Goal: Transaction & Acquisition: Obtain resource

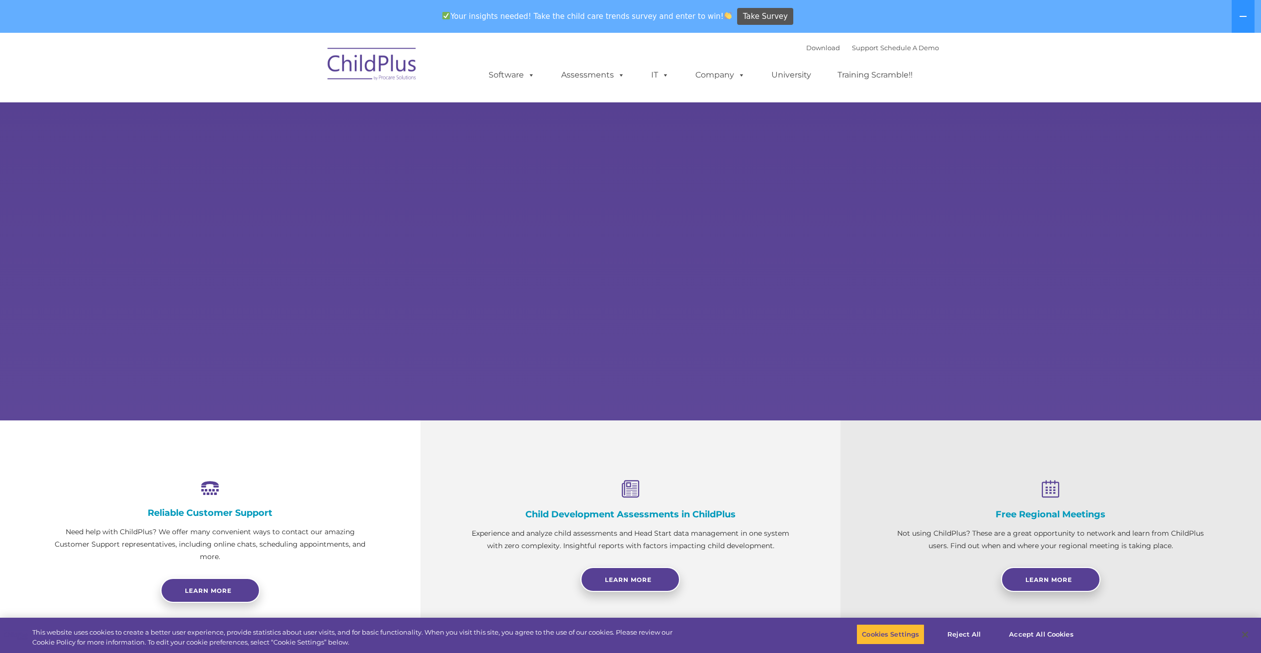
select select "MEDIUM"
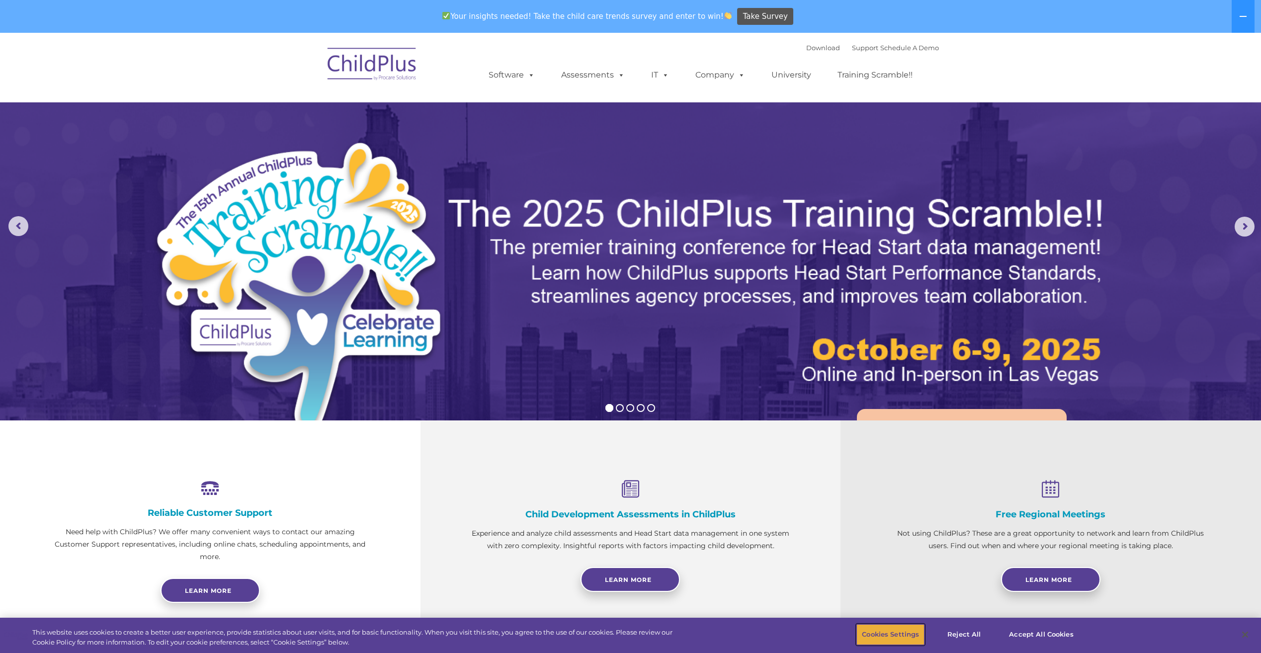
click at [889, 631] on button "Cookies Settings" at bounding box center [891, 634] width 68 height 21
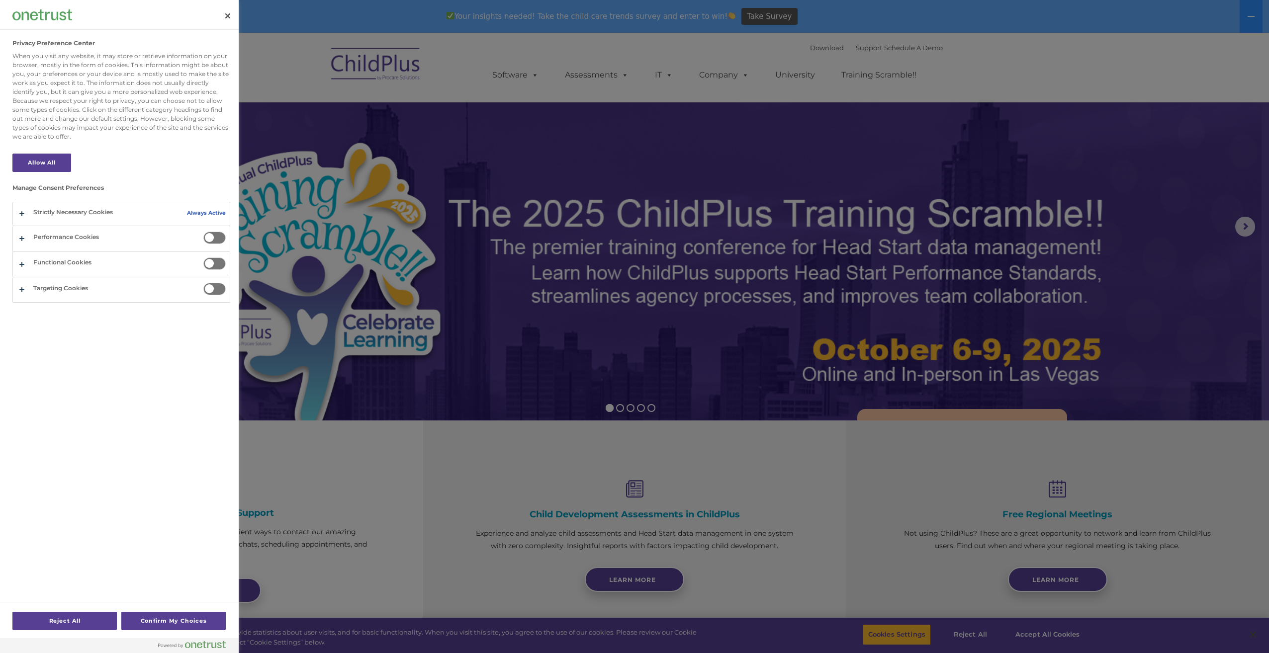
click at [1061, 634] on div at bounding box center [634, 326] width 1269 height 653
click at [1040, 633] on div at bounding box center [634, 326] width 1269 height 653
click at [473, 435] on div at bounding box center [634, 326] width 1269 height 653
click at [222, 11] on button "Close" at bounding box center [228, 16] width 22 height 22
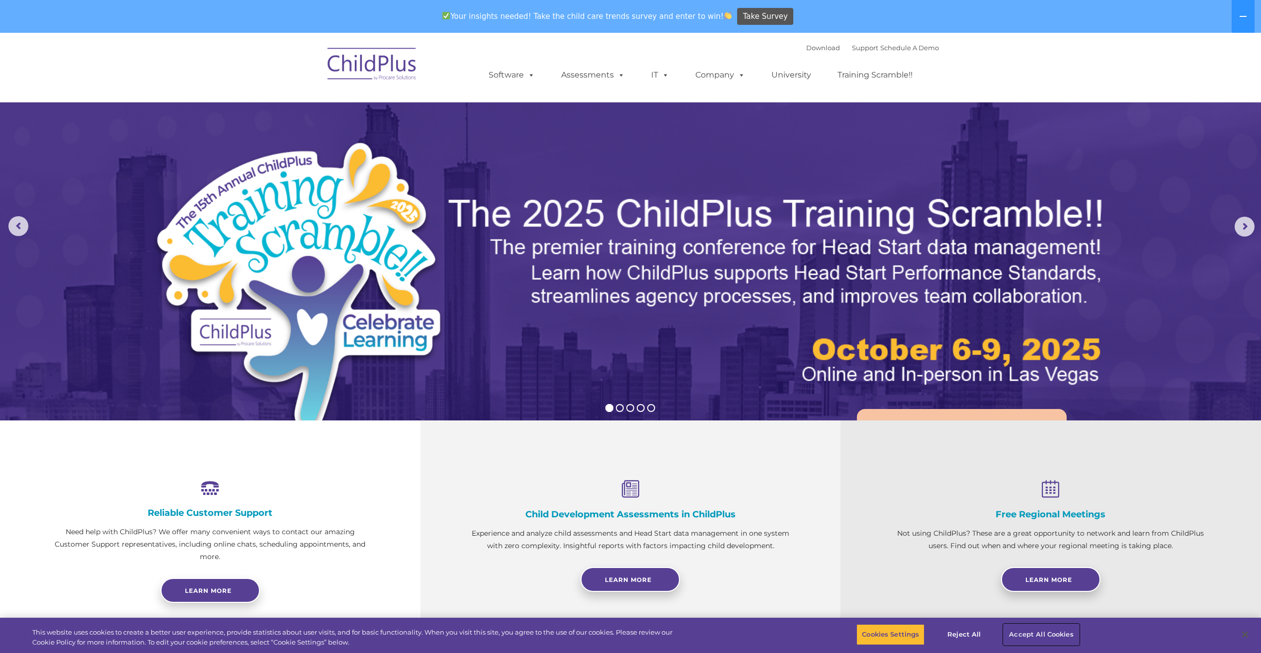
click at [1058, 627] on button "Accept All Cookies" at bounding box center [1041, 634] width 75 height 21
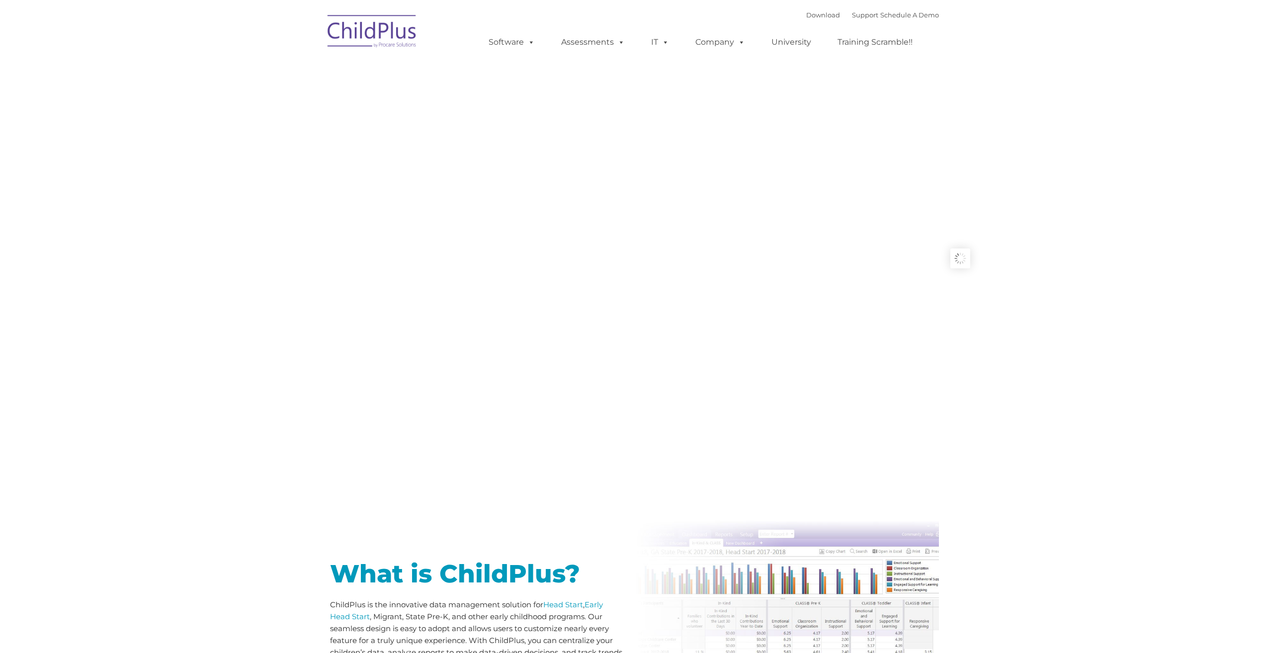
type input ""
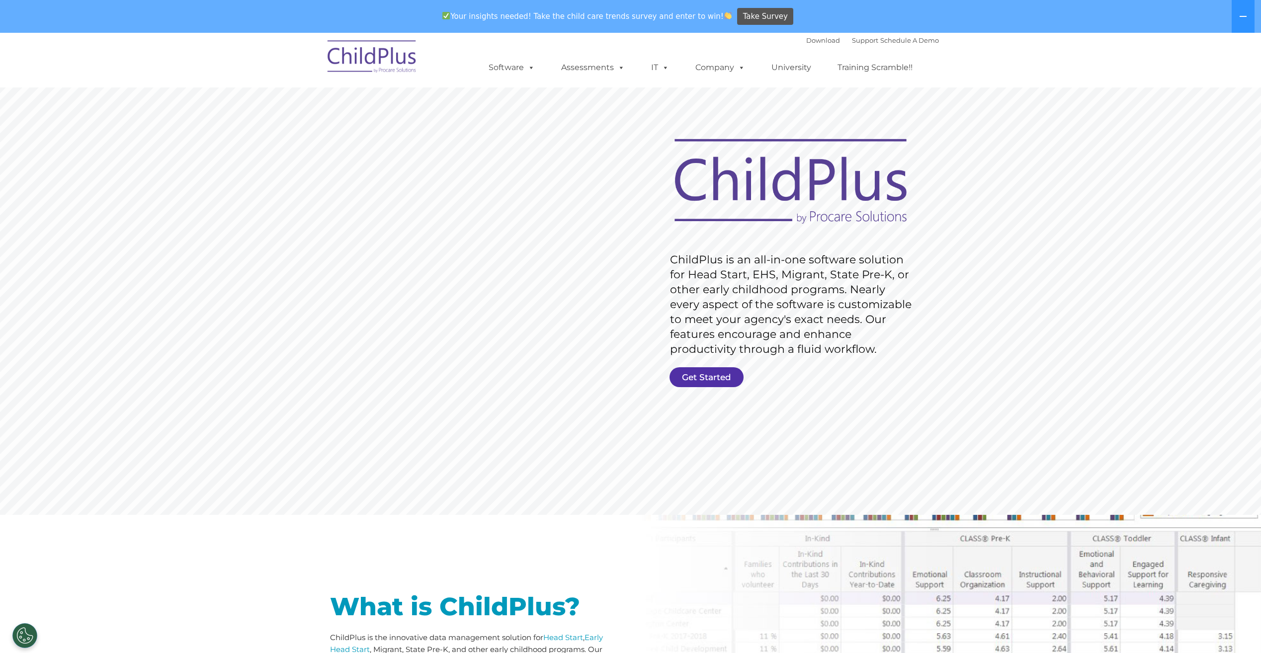
click at [736, 374] on link "Get Started" at bounding box center [707, 377] width 74 height 20
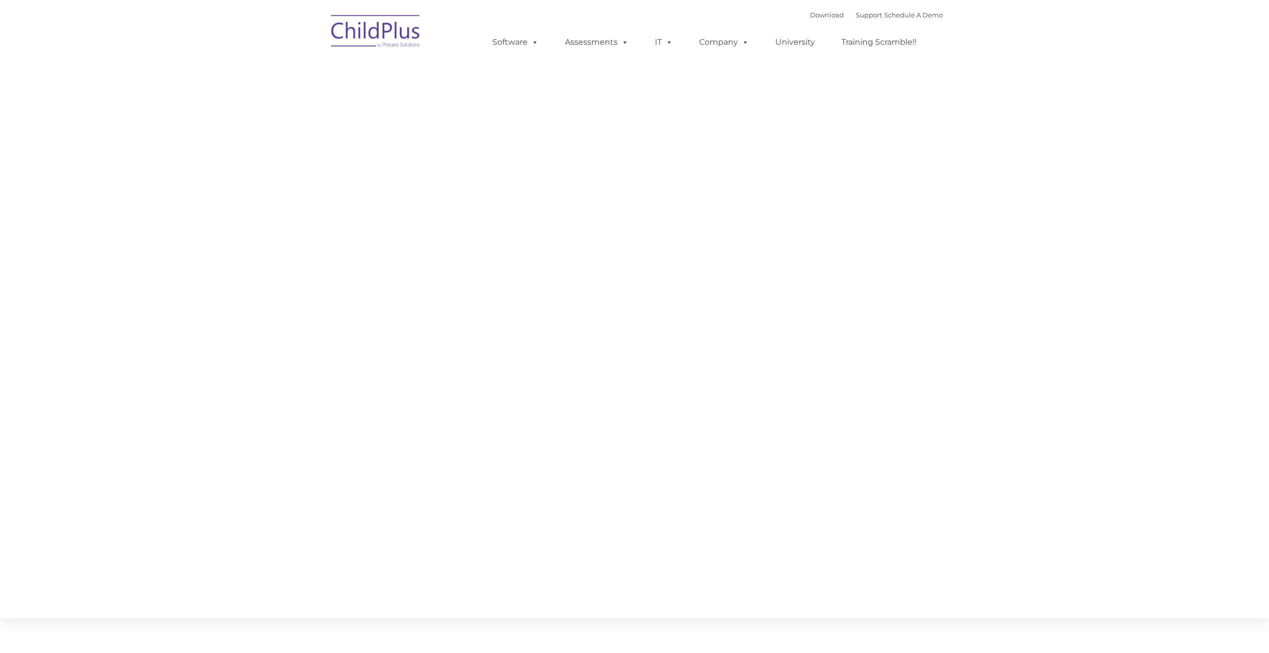
type input ""
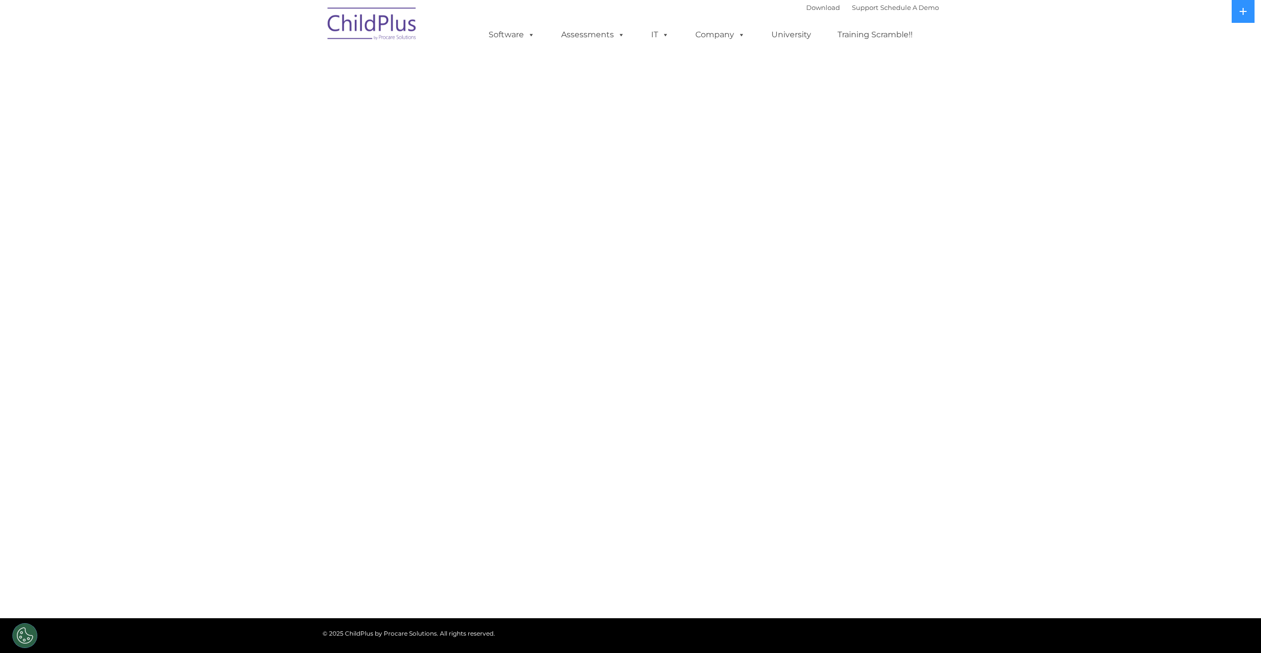
select select "MEDIUM"
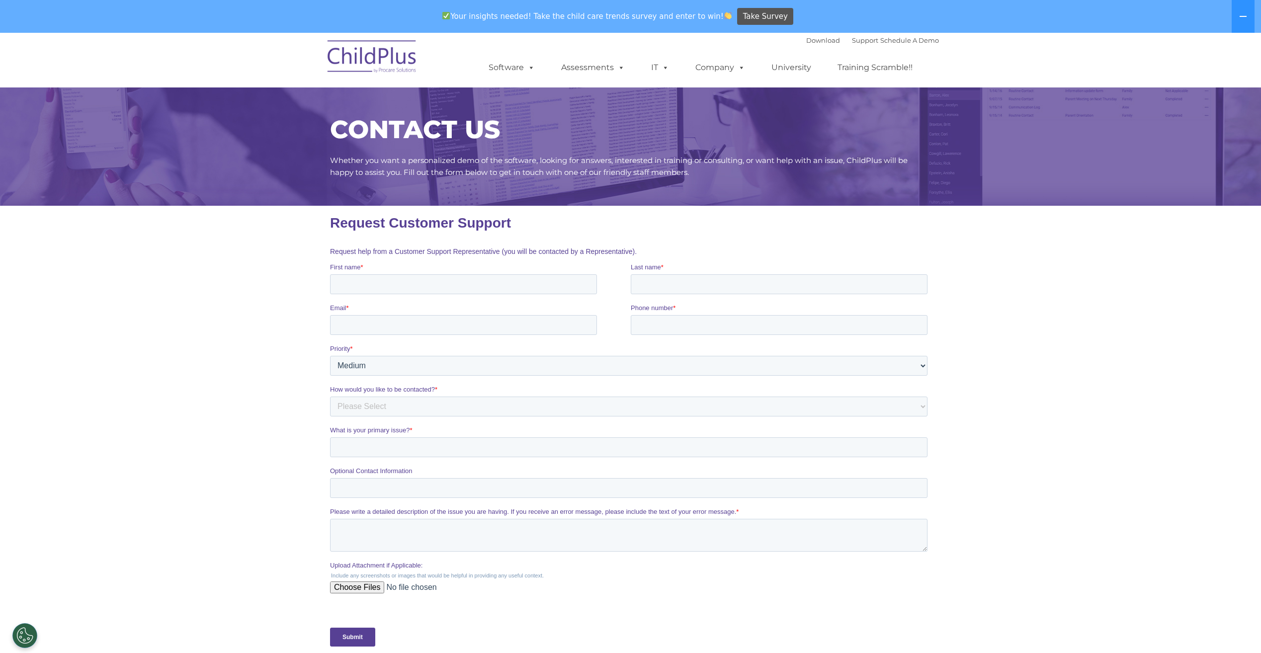
scroll to position [248, 0]
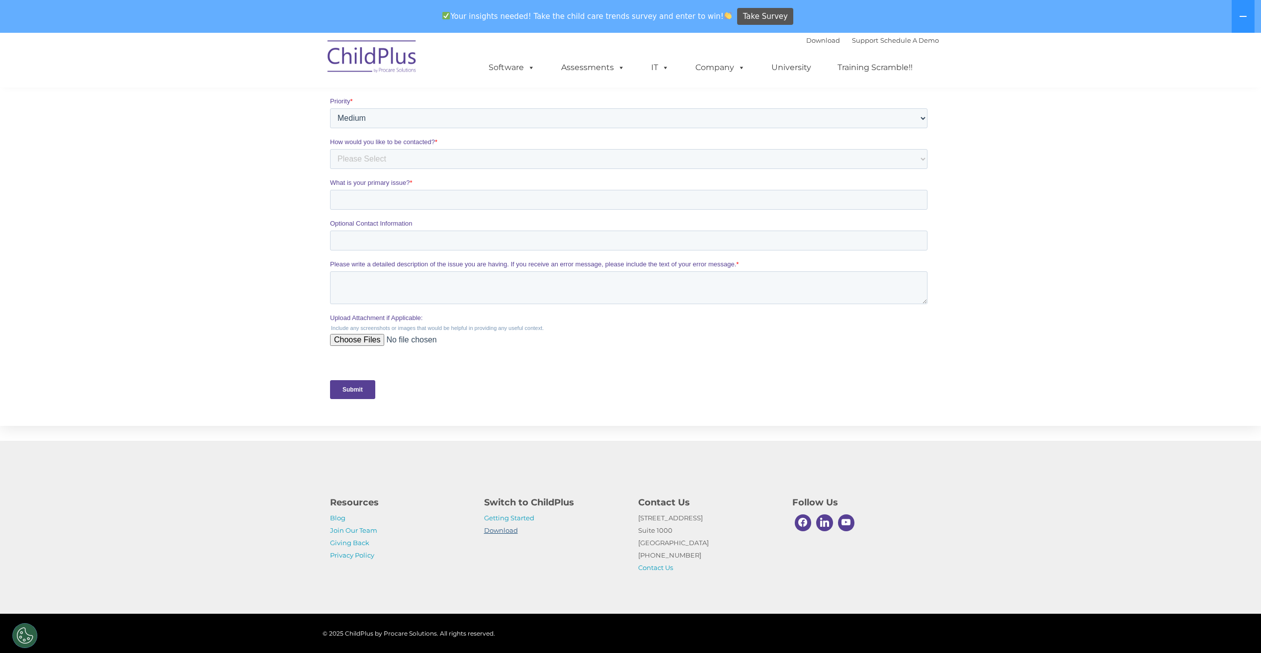
click at [499, 532] on link "Download" at bounding box center [501, 530] width 34 height 8
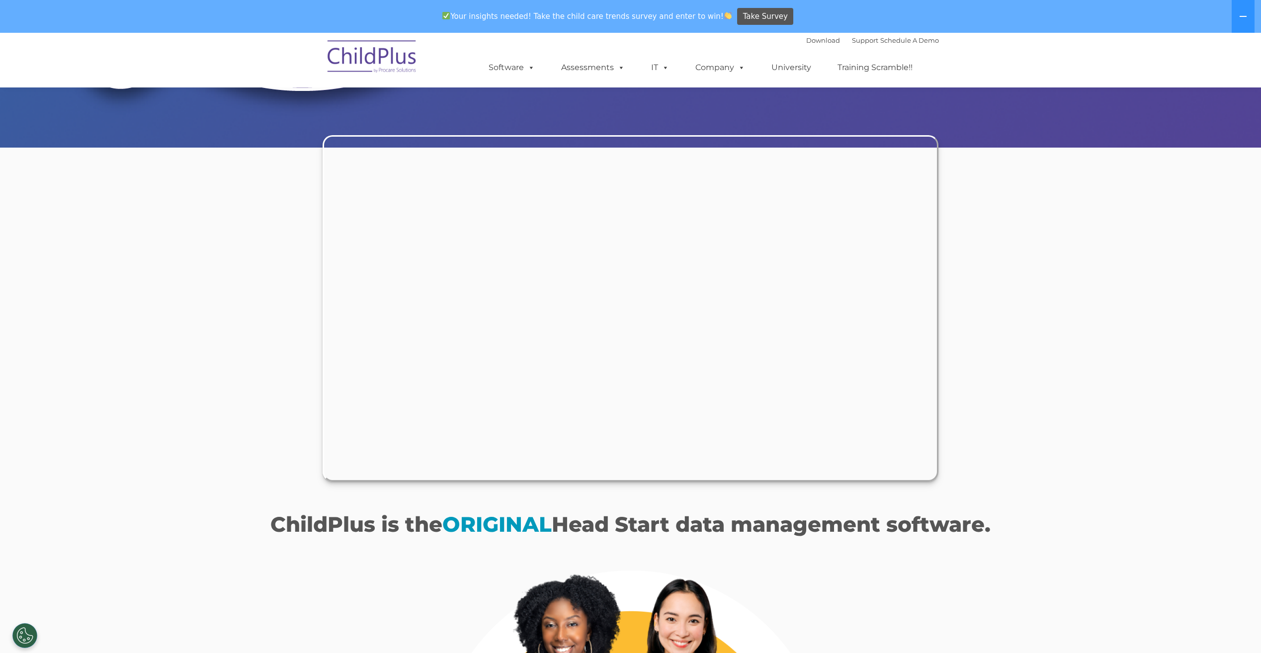
scroll to position [390, 0]
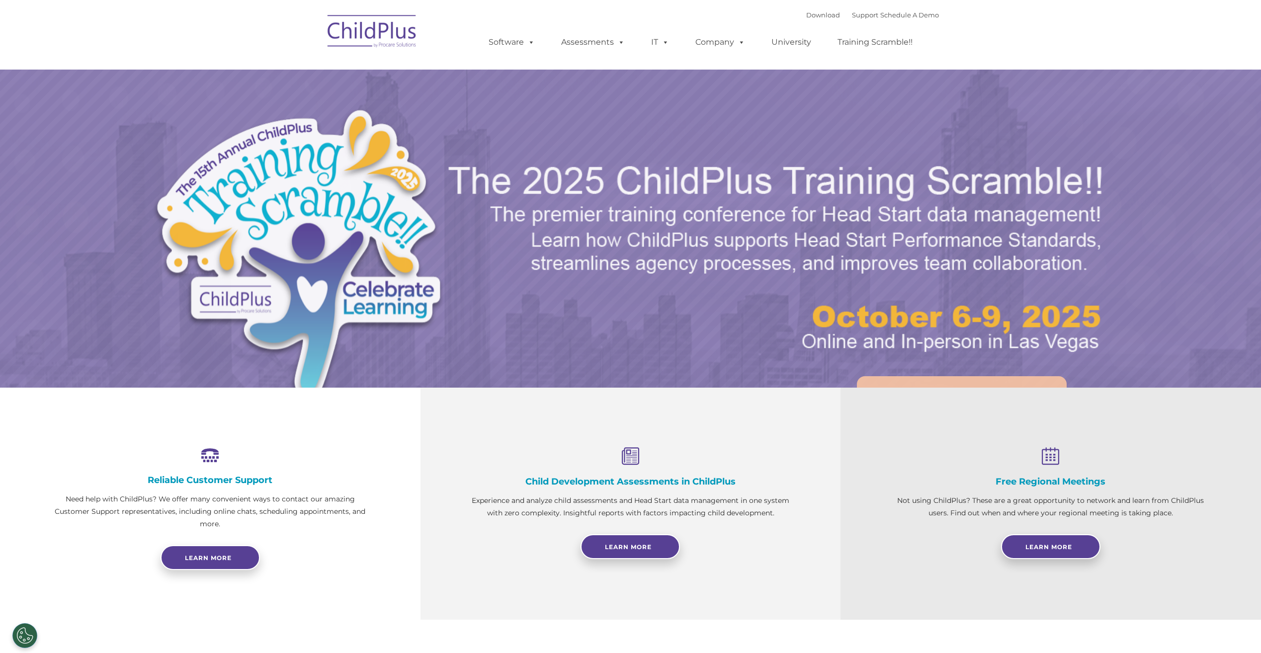
select select "MEDIUM"
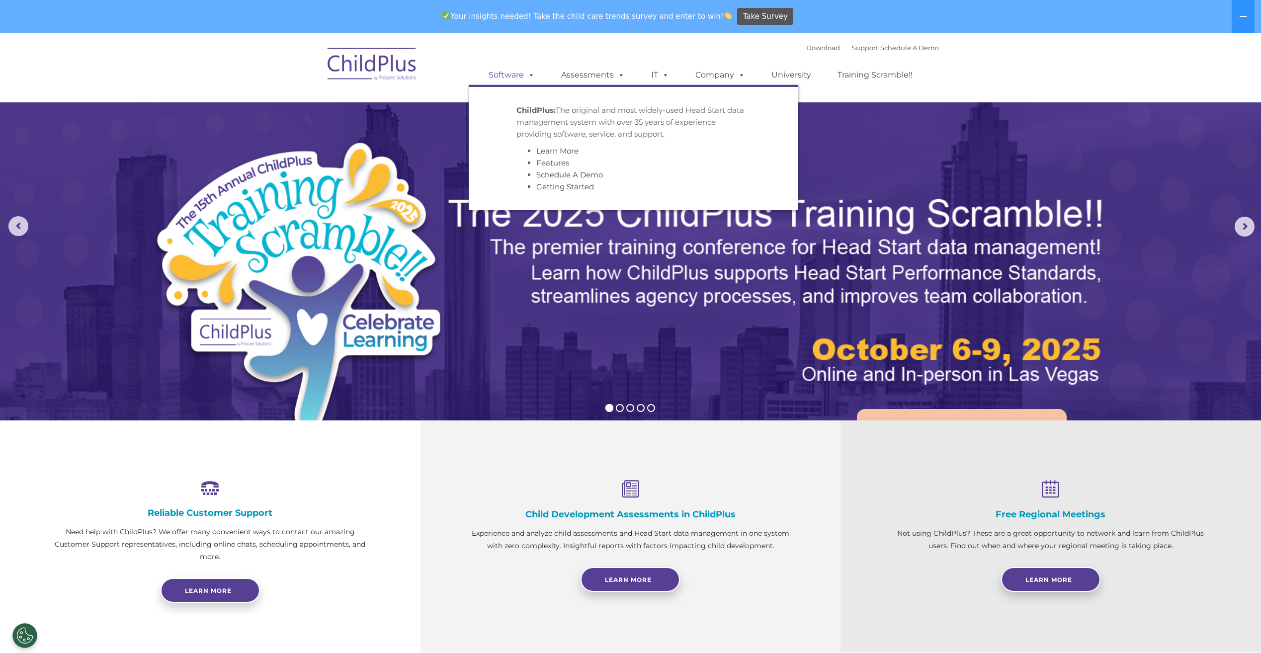
click at [506, 76] on link "Software" at bounding box center [512, 75] width 66 height 20
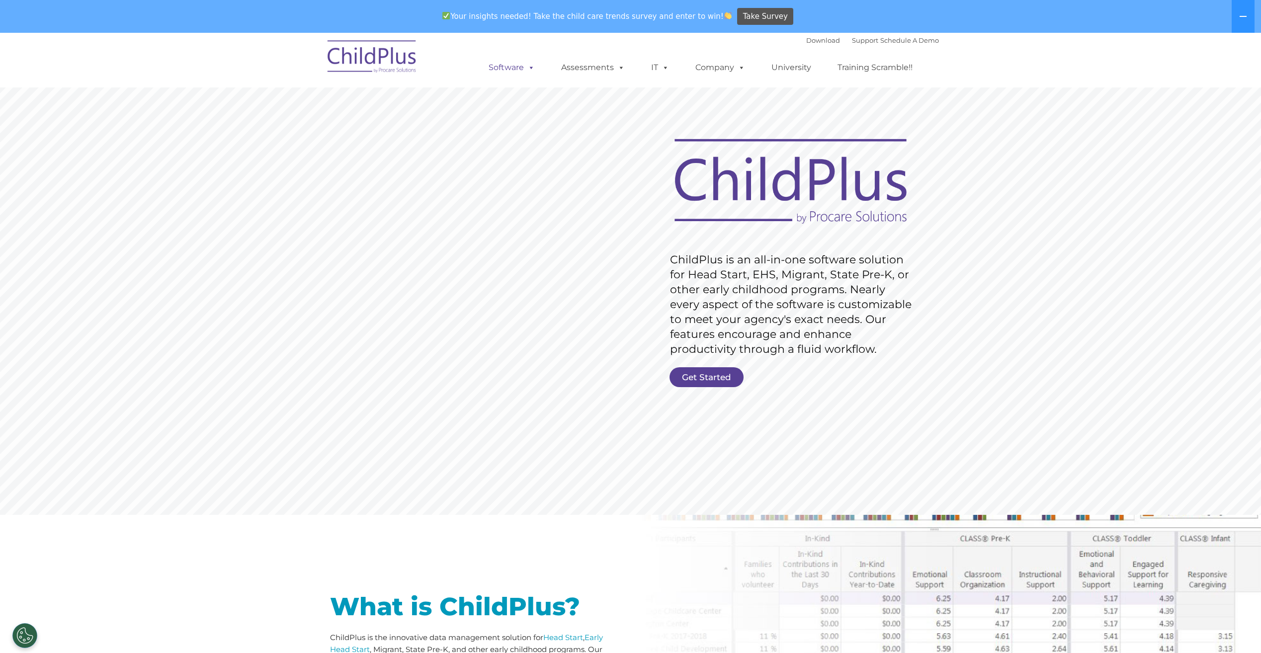
click at [520, 67] on link "Software" at bounding box center [512, 68] width 66 height 20
click at [819, 41] on link "Download" at bounding box center [823, 40] width 34 height 8
